Goal: Transaction & Acquisition: Purchase product/service

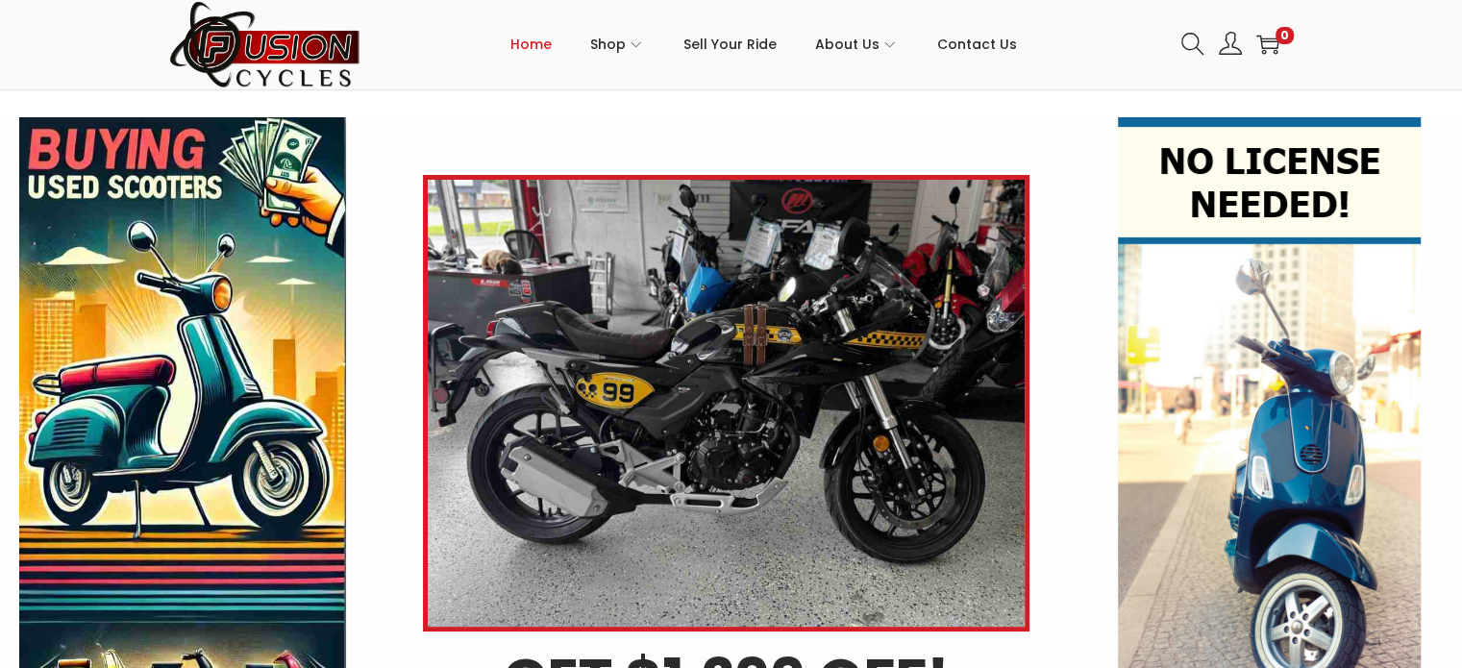
scroll to position [352, 0]
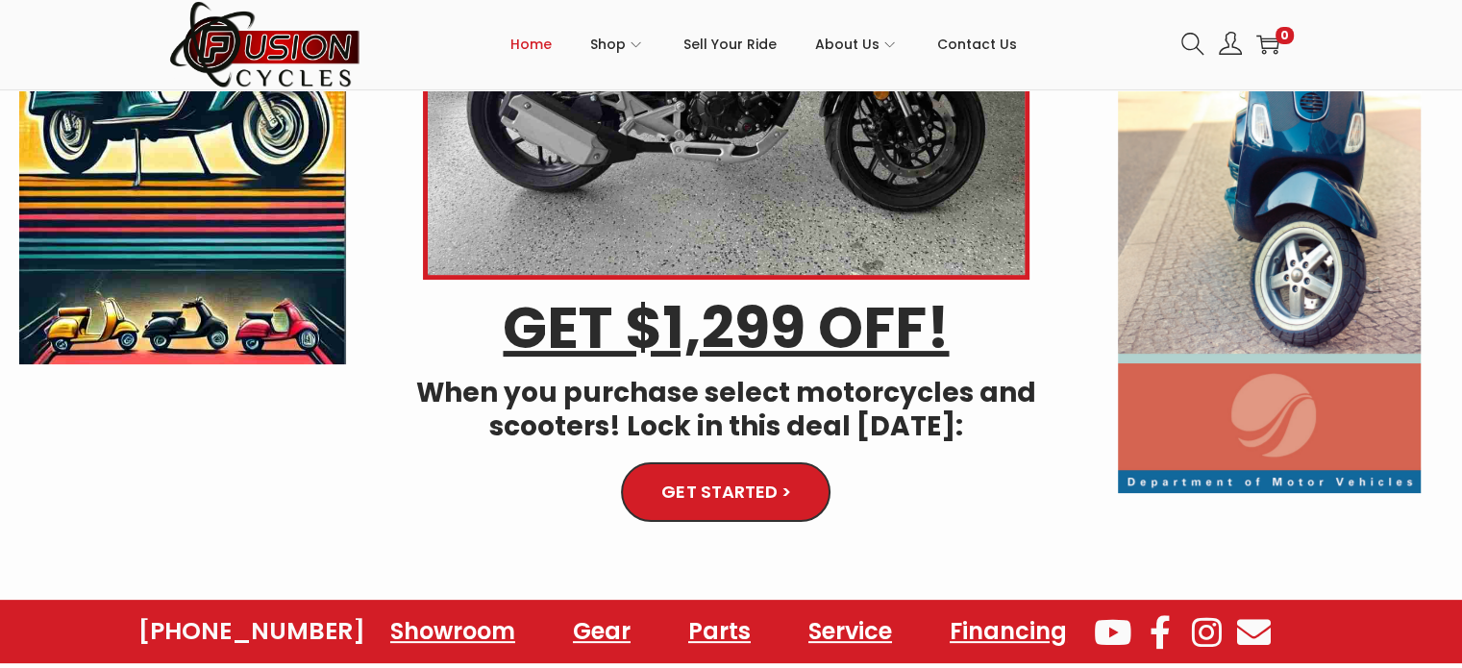
click at [711, 484] on span "GET STARTED >" at bounding box center [725, 492] width 123 height 16
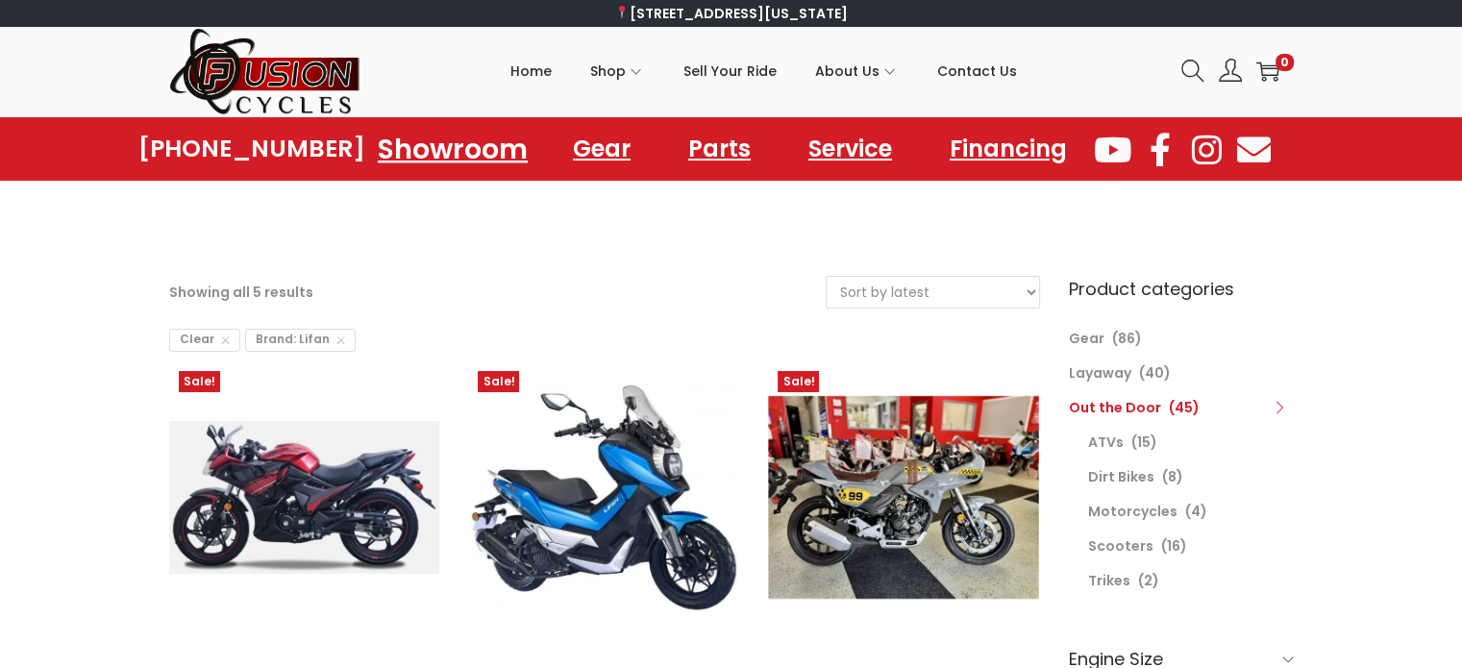
click at [459, 141] on link "Showroom" at bounding box center [453, 148] width 196 height 53
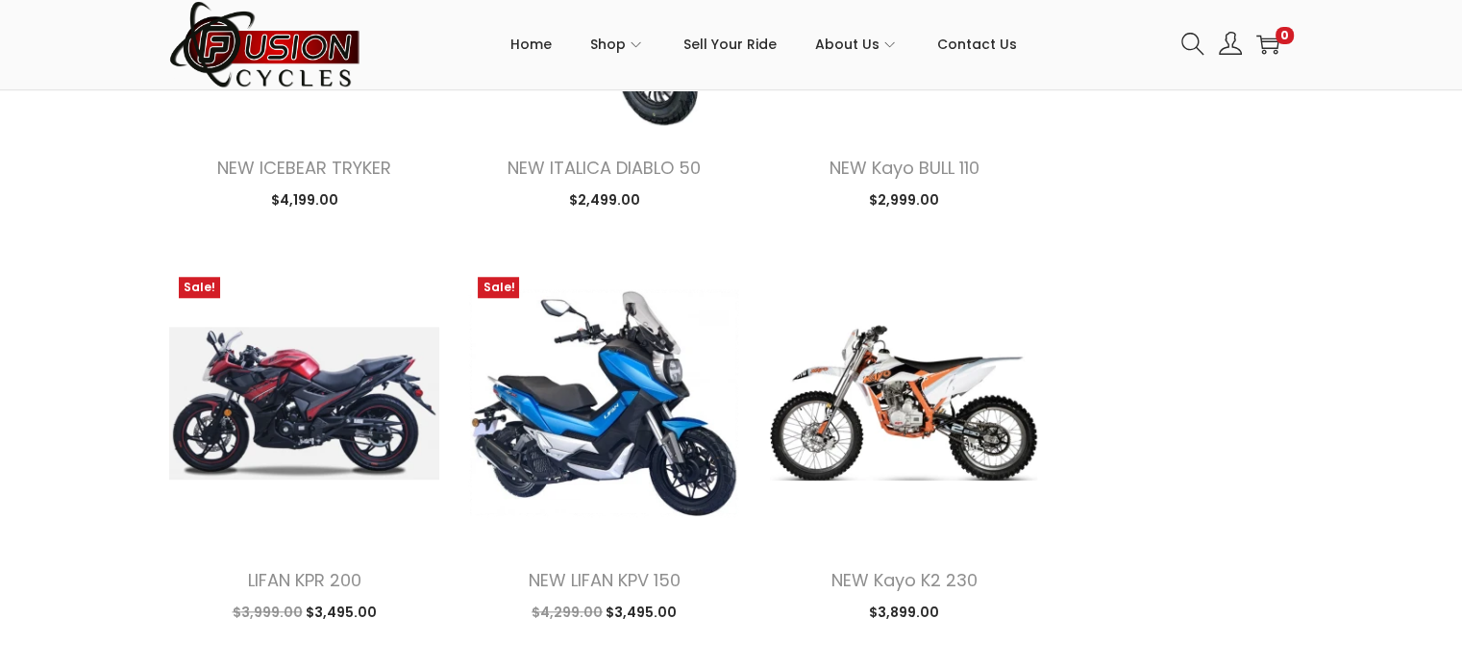
scroll to position [2115, 0]
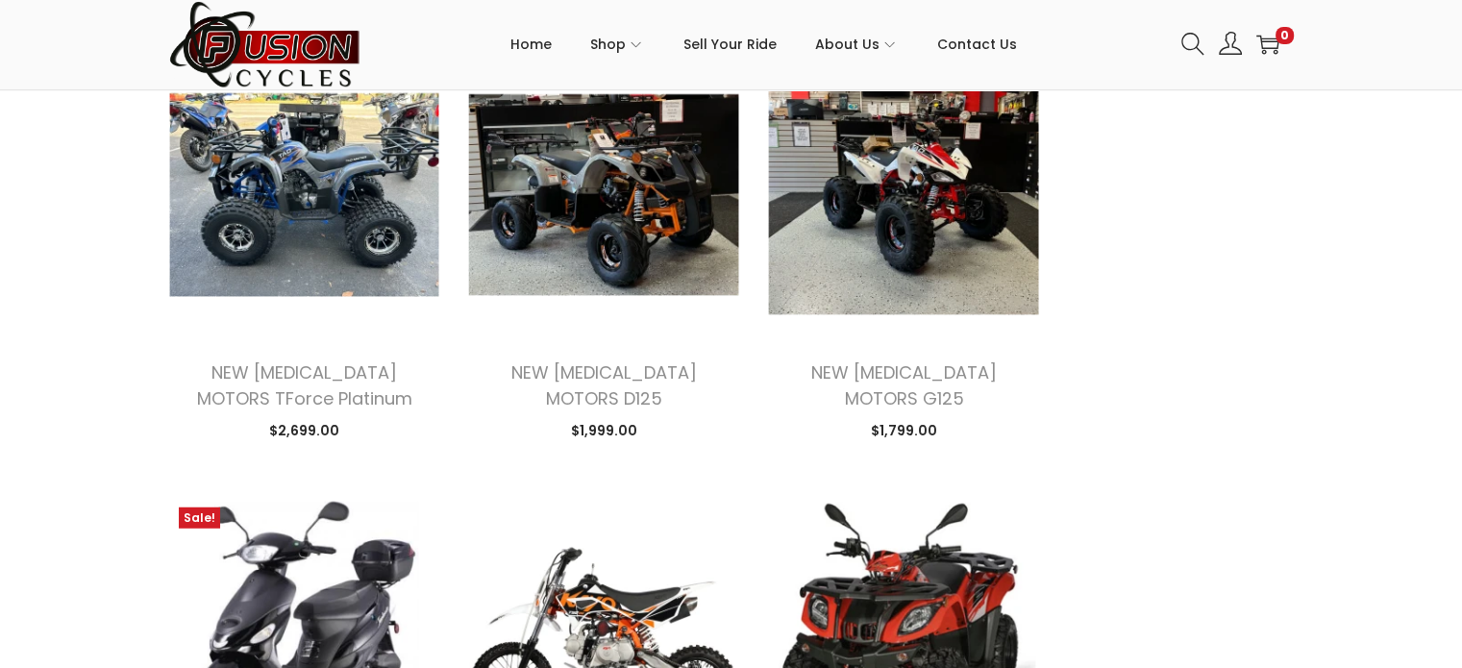
scroll to position [5287, 0]
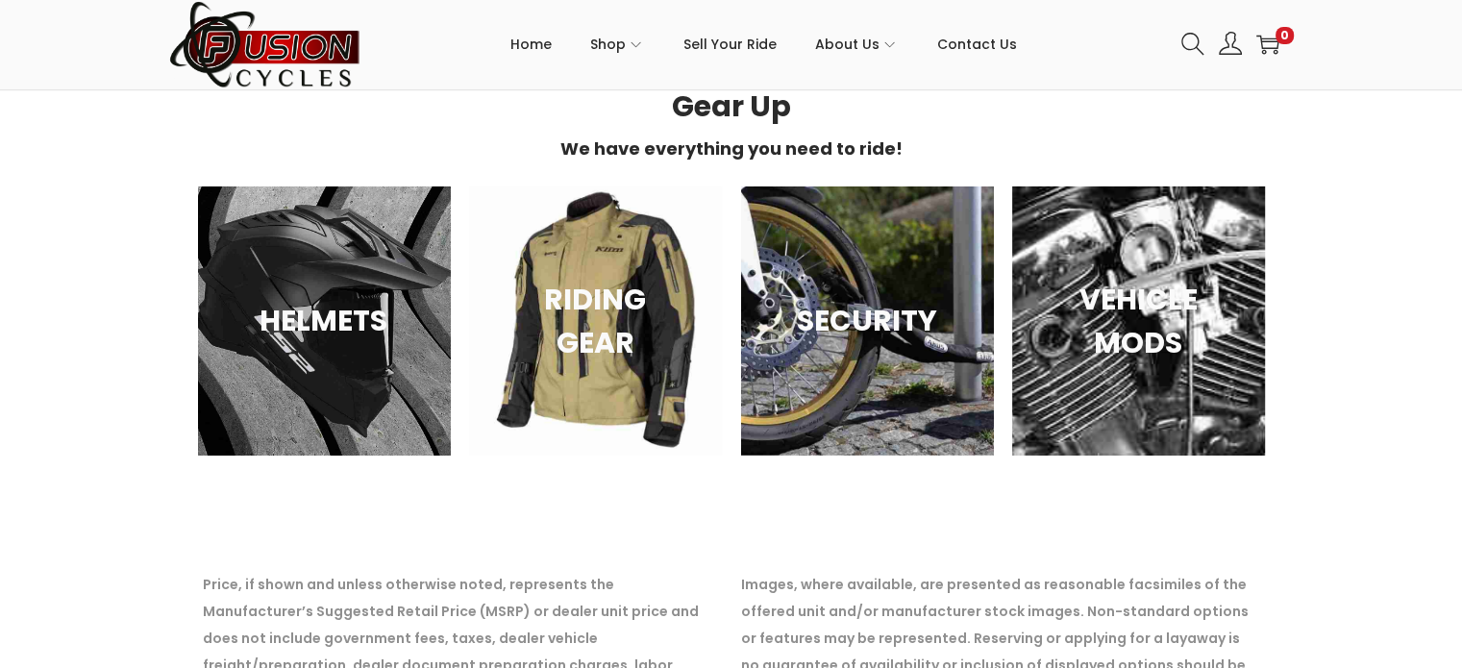
scroll to position [6344, 0]
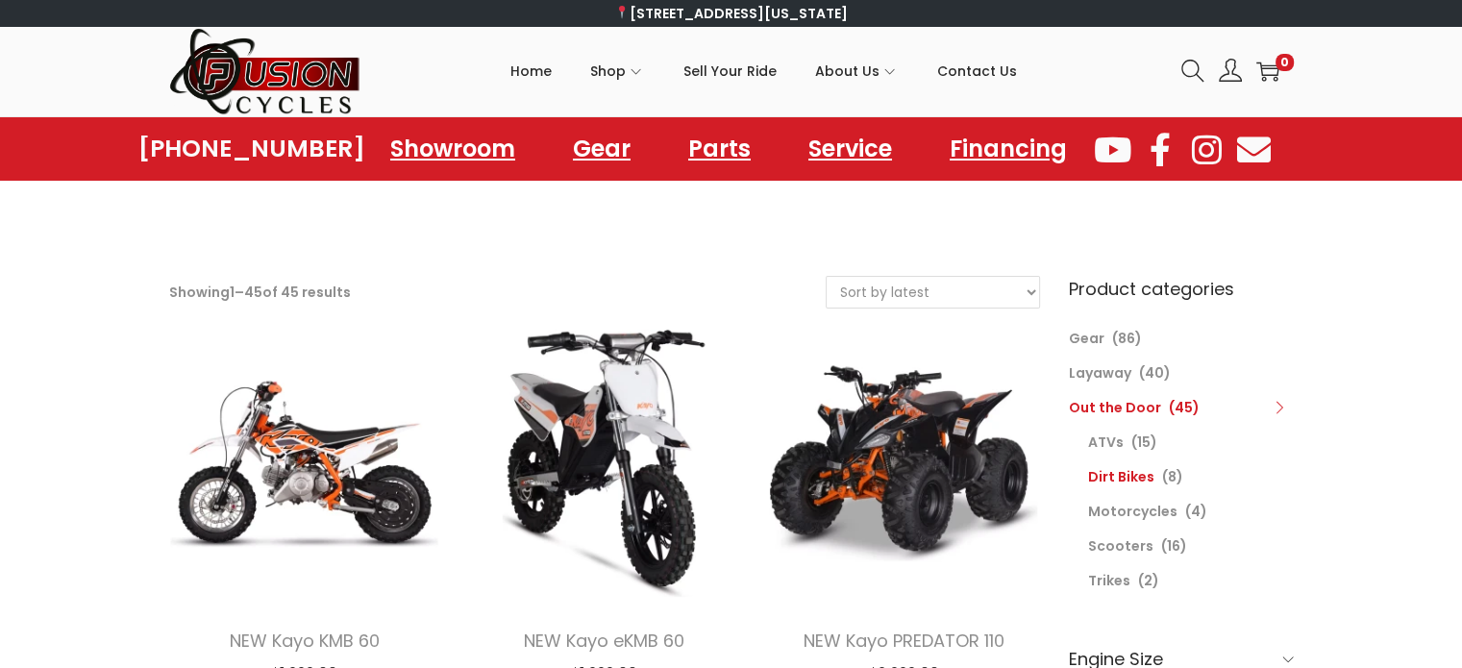
click at [1111, 474] on link "Dirt Bikes" at bounding box center [1121, 476] width 66 height 19
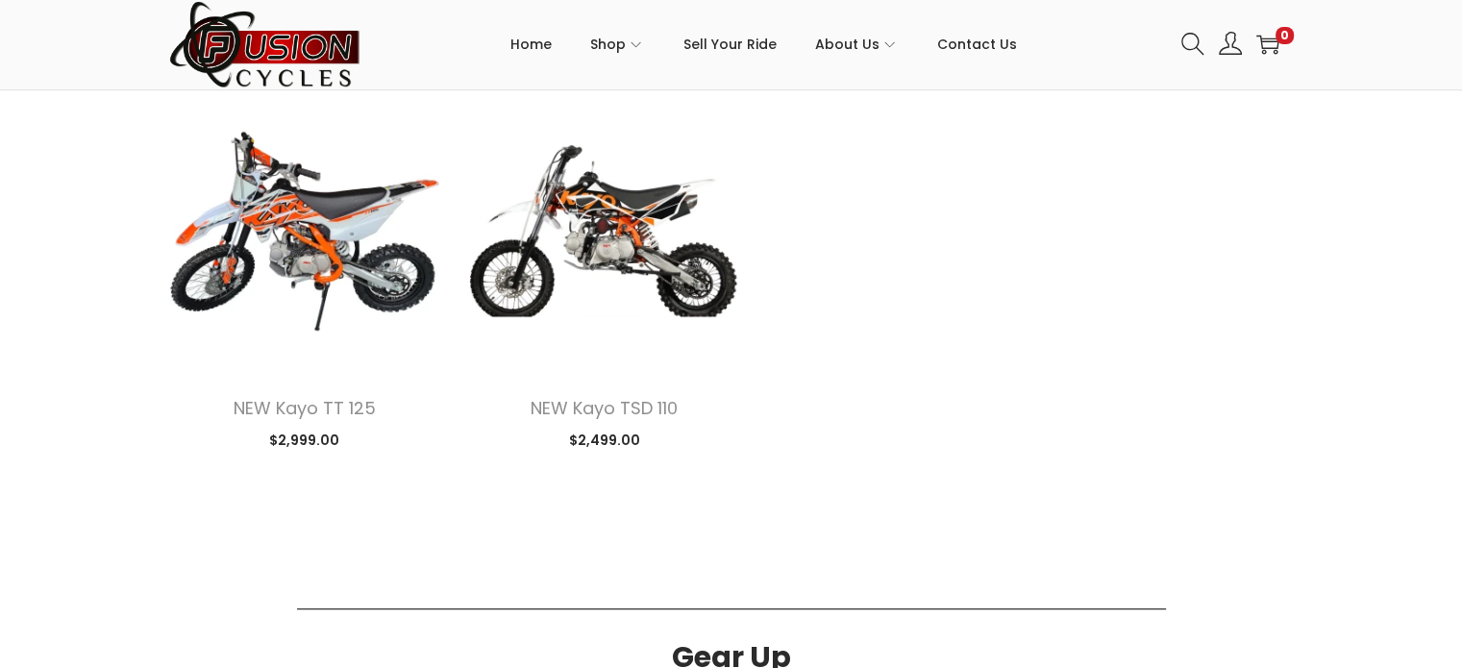
scroll to position [705, 0]
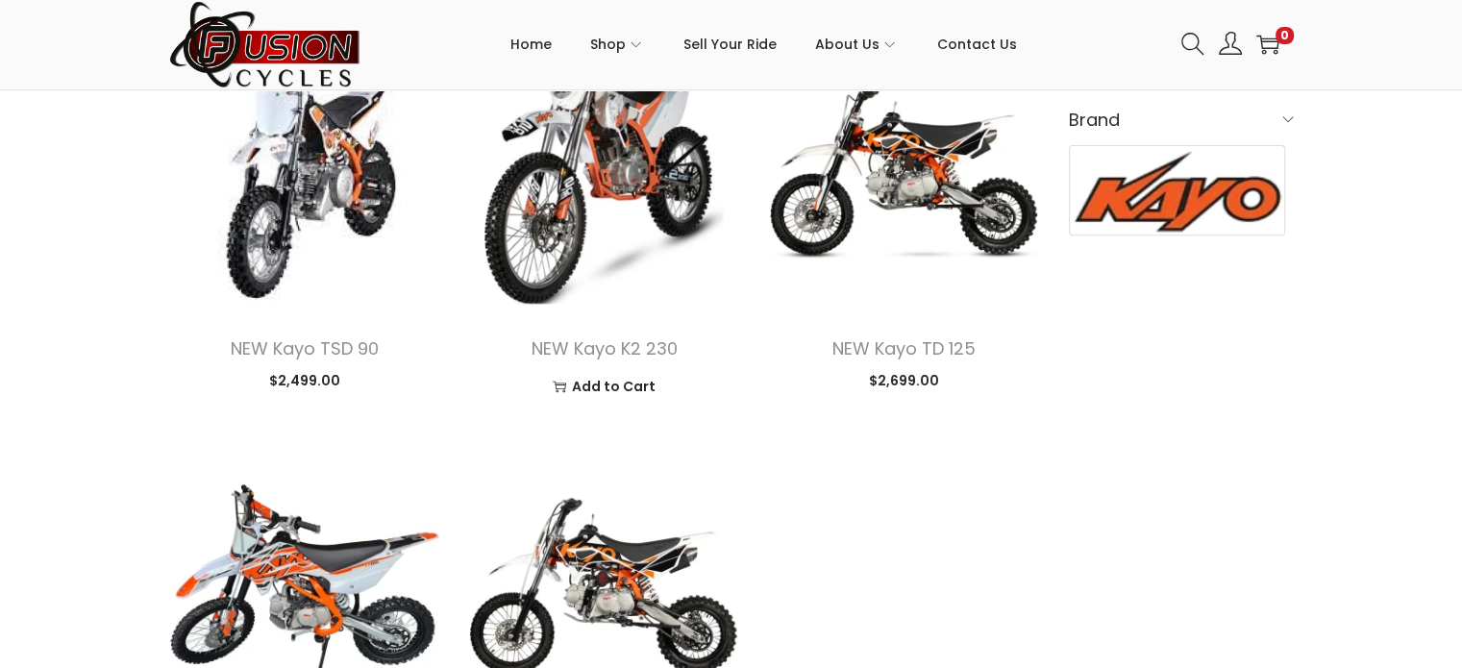
click at [581, 161] on img at bounding box center [603, 171] width 271 height 271
